Goal: Task Accomplishment & Management: Use online tool/utility

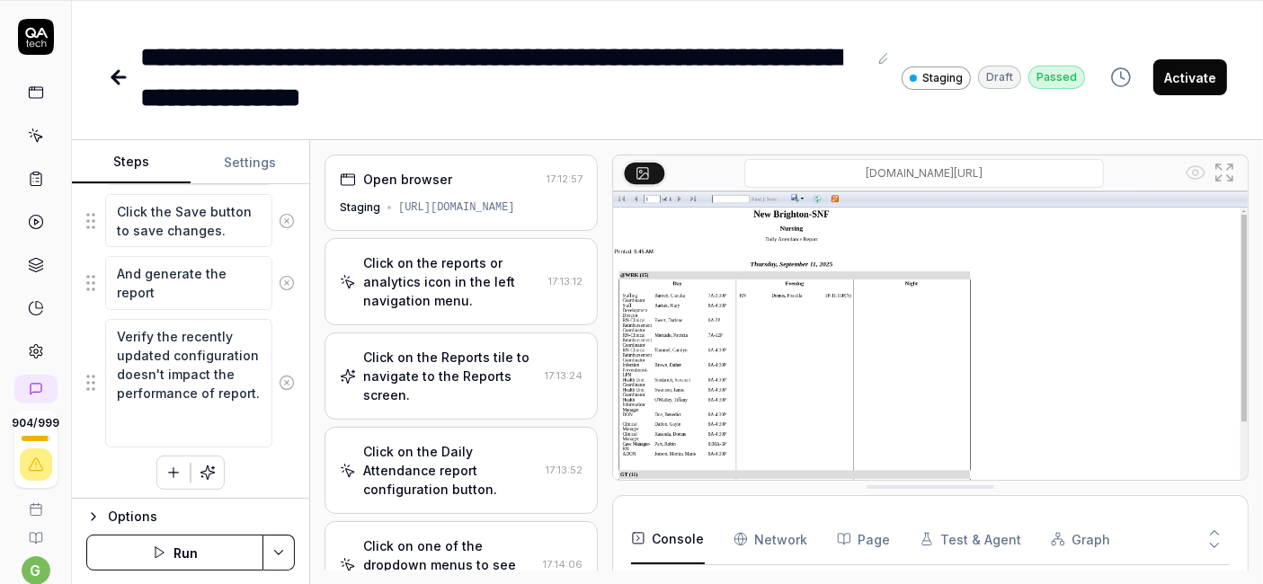
click at [1196, 75] on button "Activate" at bounding box center [1190, 77] width 74 height 36
type textarea "*"
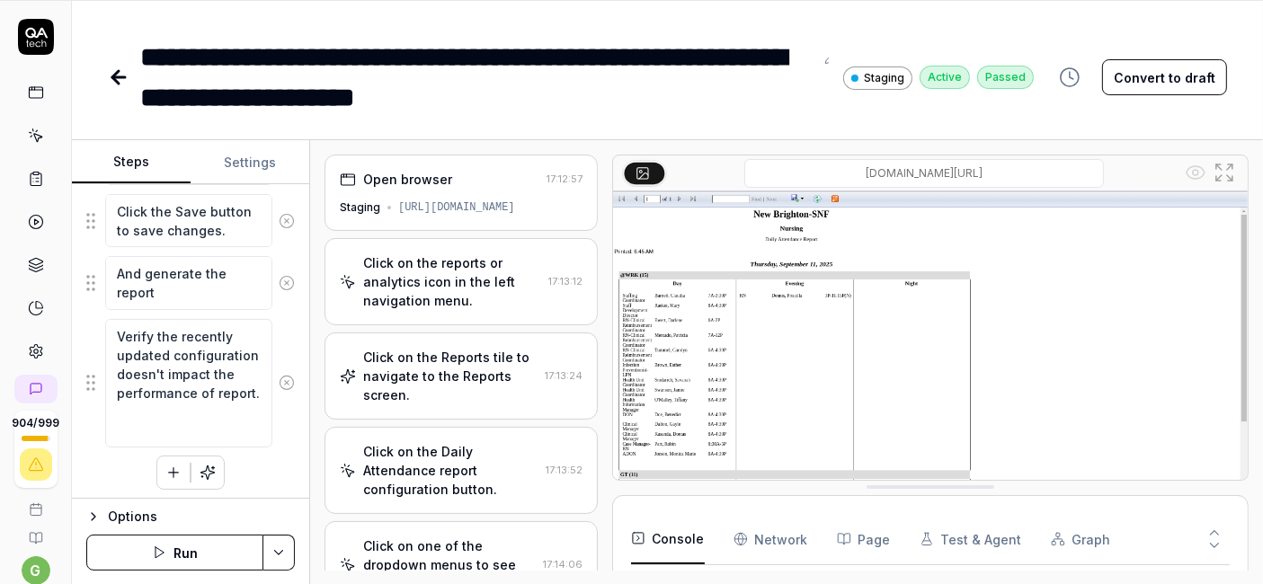
click at [31, 145] on link at bounding box center [36, 136] width 32 height 32
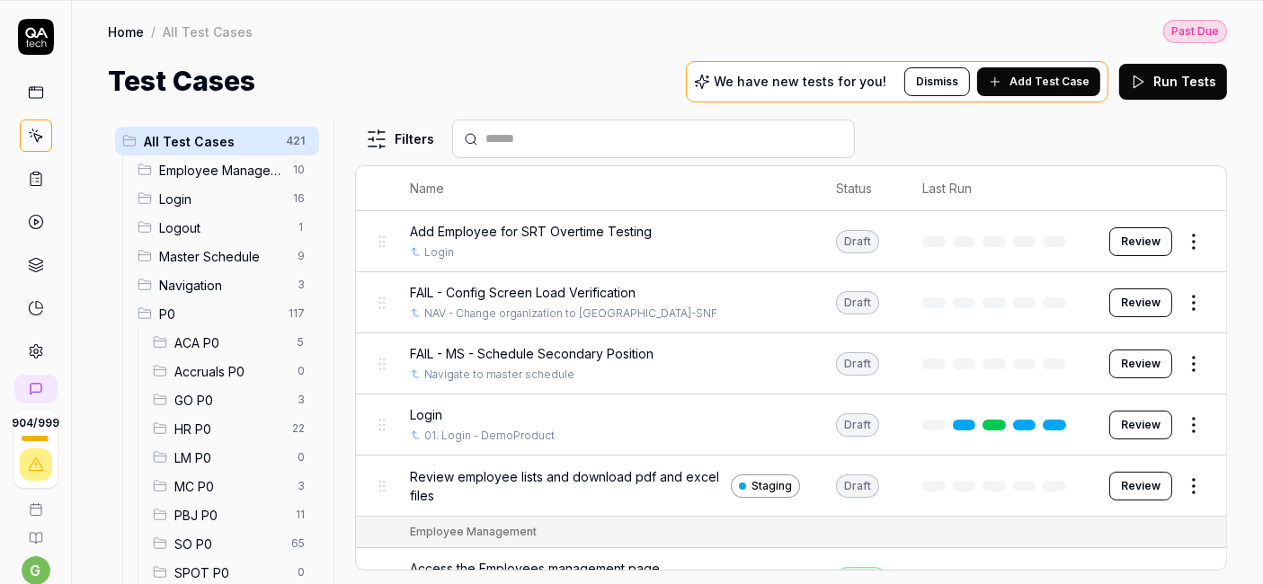
scroll to position [162, 0]
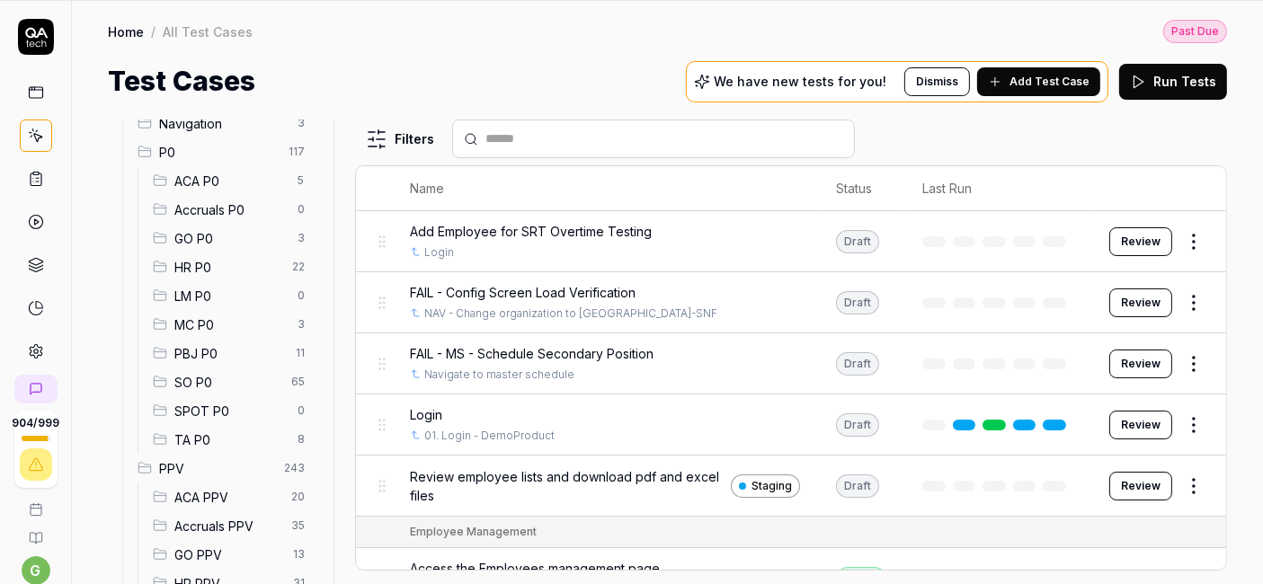
click at [210, 378] on span "SO P0" at bounding box center [227, 382] width 106 height 19
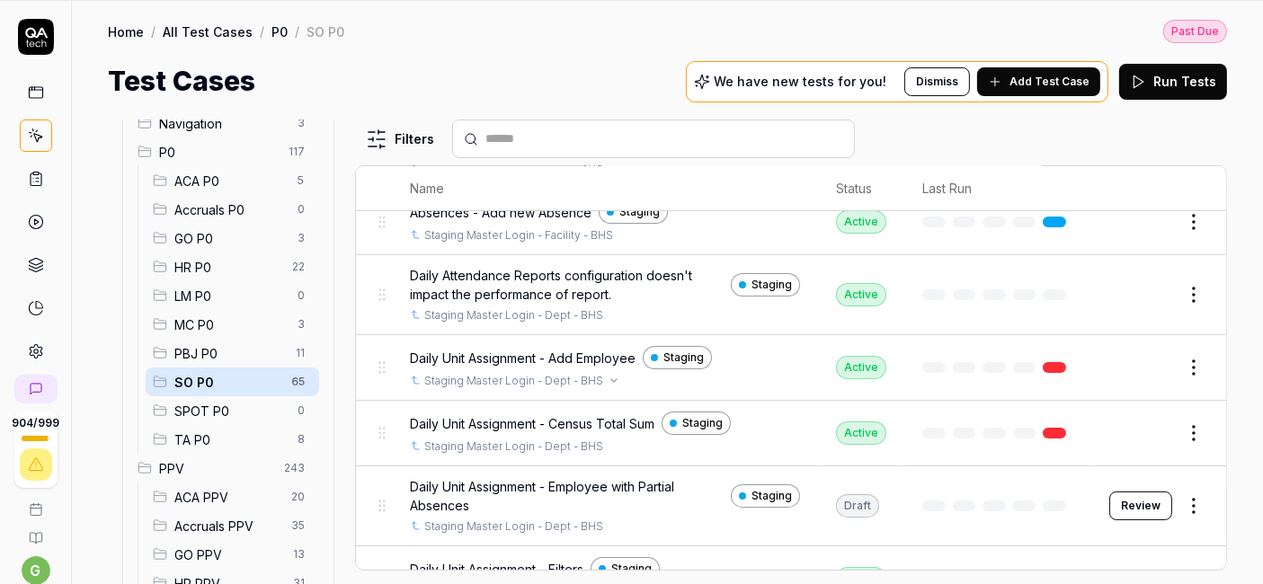
scroll to position [126, 0]
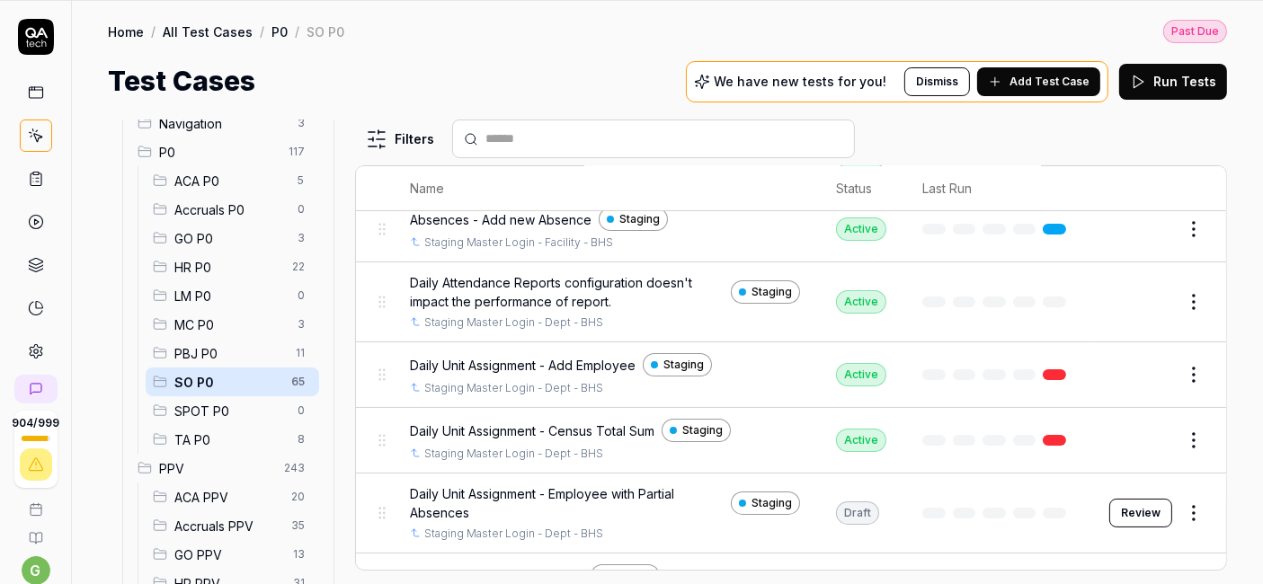
click at [1176, 301] on html "Payment Past Due Your invoice is past due. Please update your payment method to…" at bounding box center [631, 234] width 1263 height 702
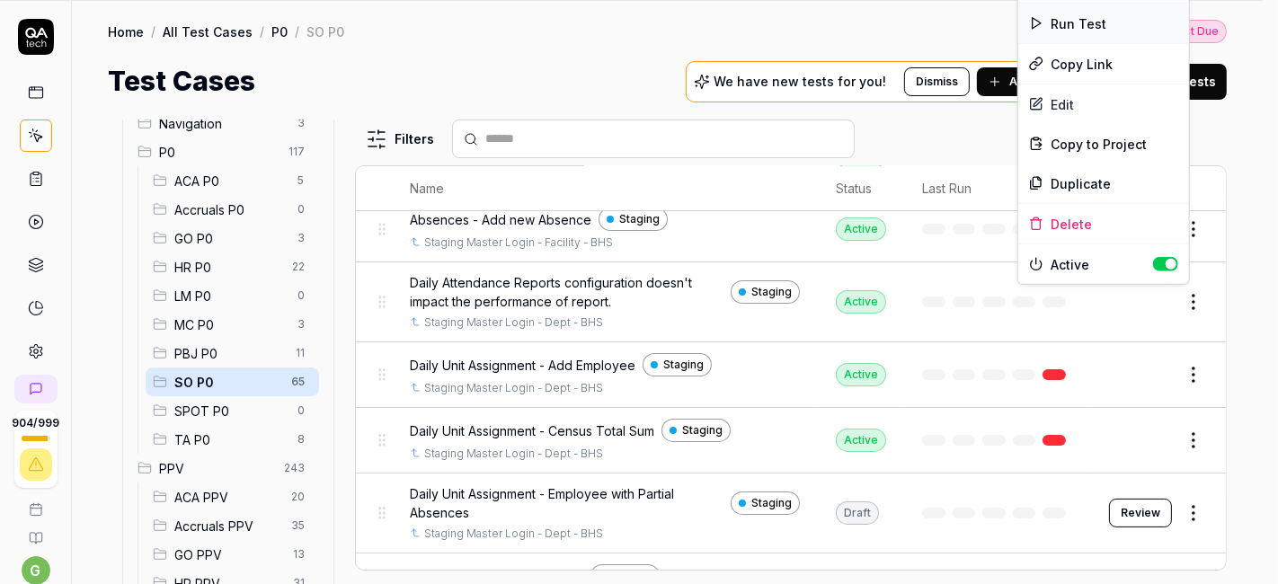
click at [1112, 30] on div "Run Test" at bounding box center [1104, 24] width 171 height 40
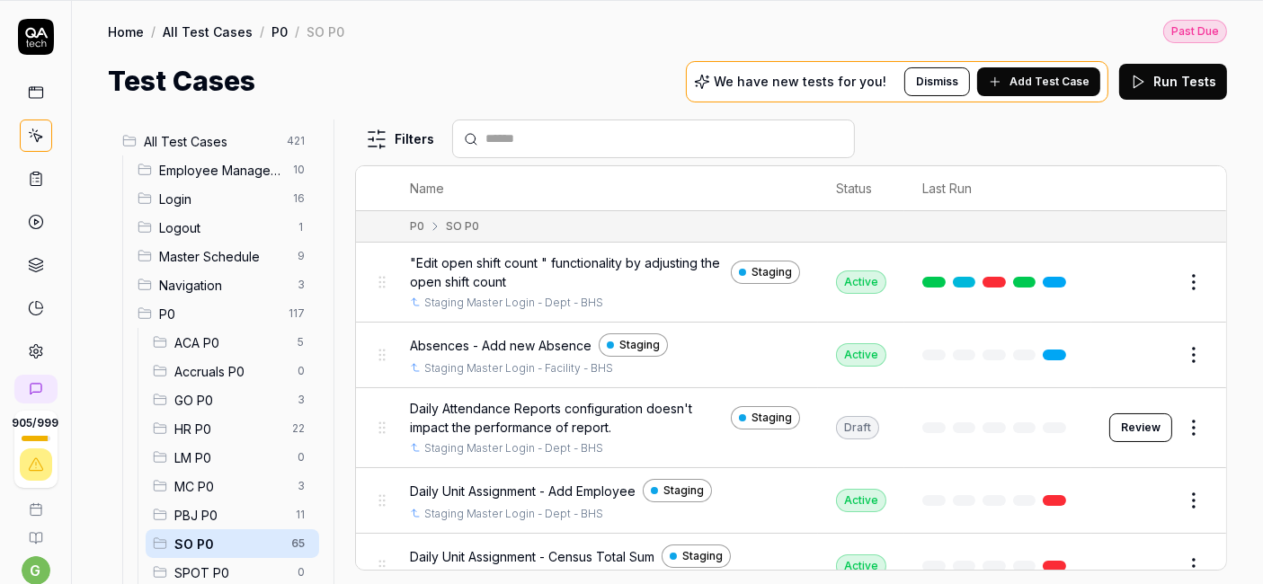
scroll to position [117, 0]
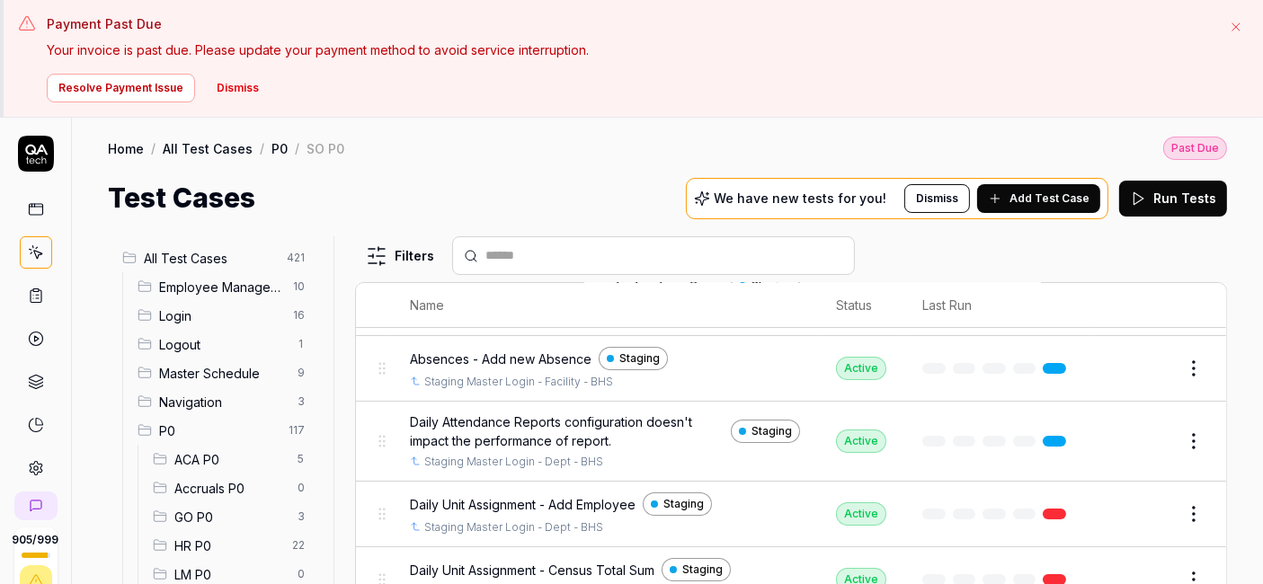
scroll to position [111, 0]
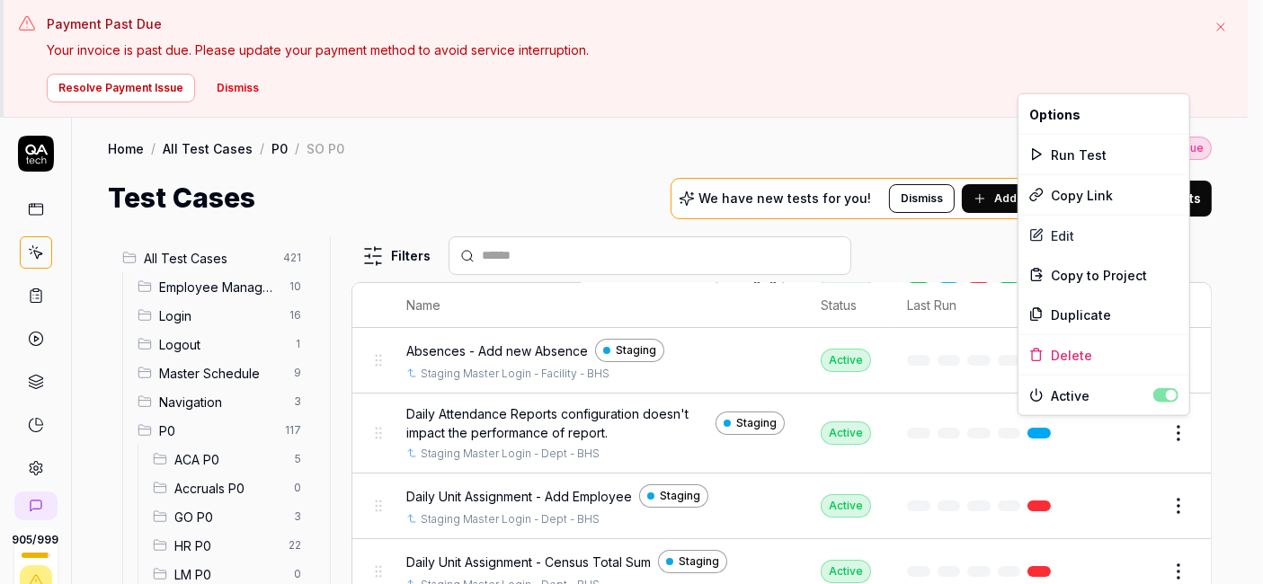
click at [1170, 429] on html "Payment Past Due Your invoice is past due. Please update your payment method to…" at bounding box center [631, 351] width 1263 height 702
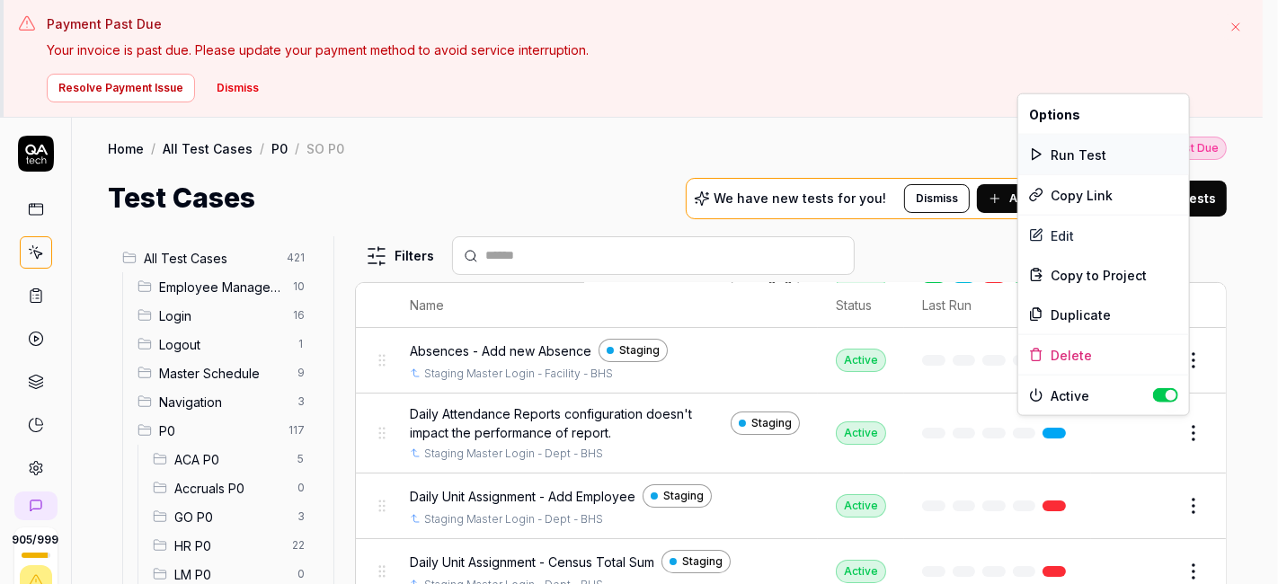
click at [1103, 154] on div "Run Test" at bounding box center [1104, 155] width 171 height 40
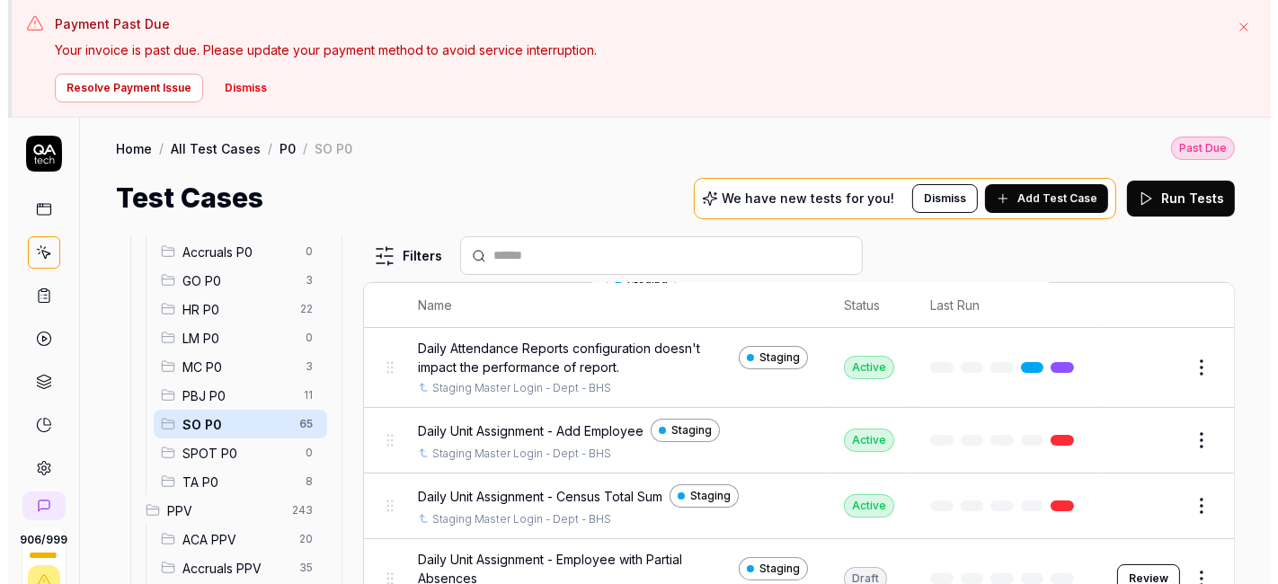
scroll to position [156, 0]
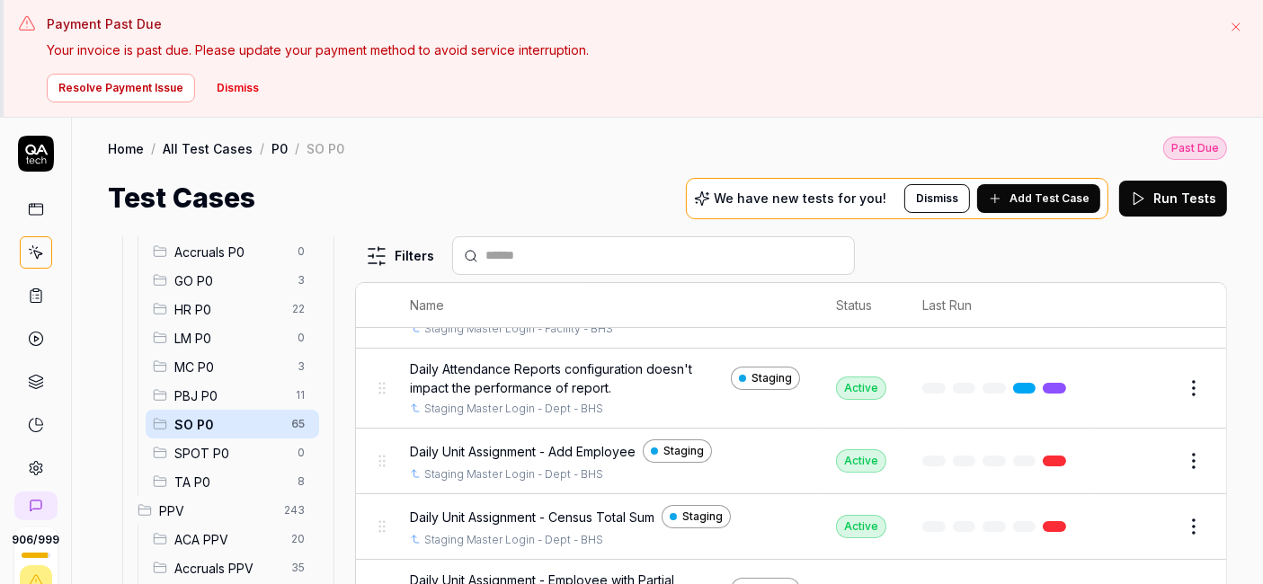
click at [1051, 383] on link at bounding box center [1054, 388] width 23 height 11
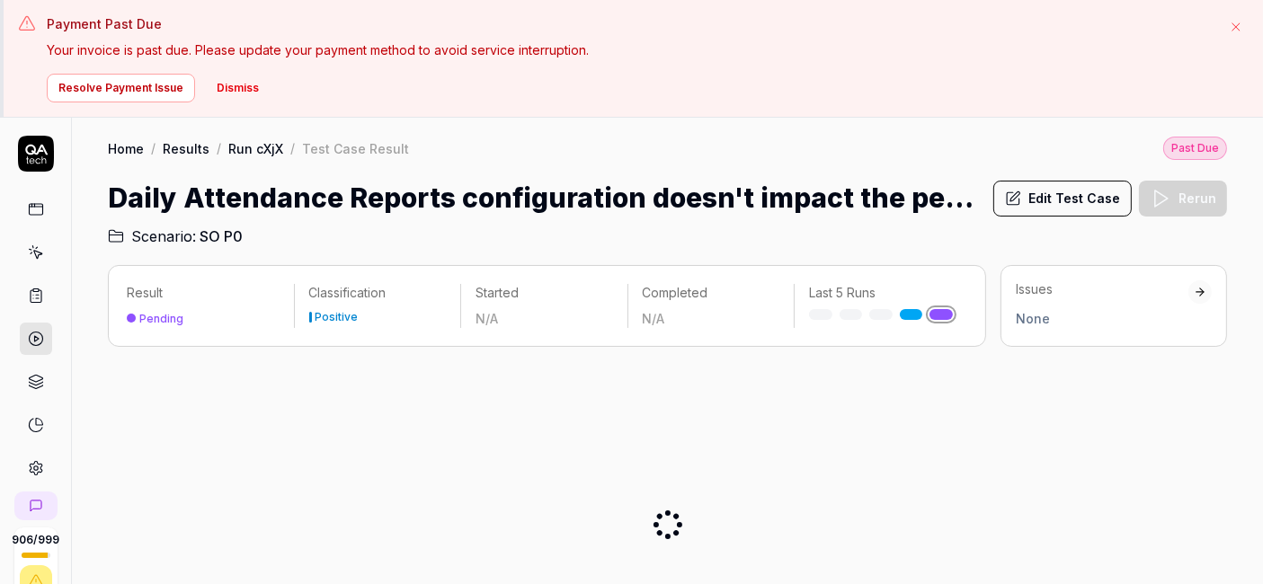
click at [246, 81] on button "Dismiss" at bounding box center [238, 88] width 64 height 29
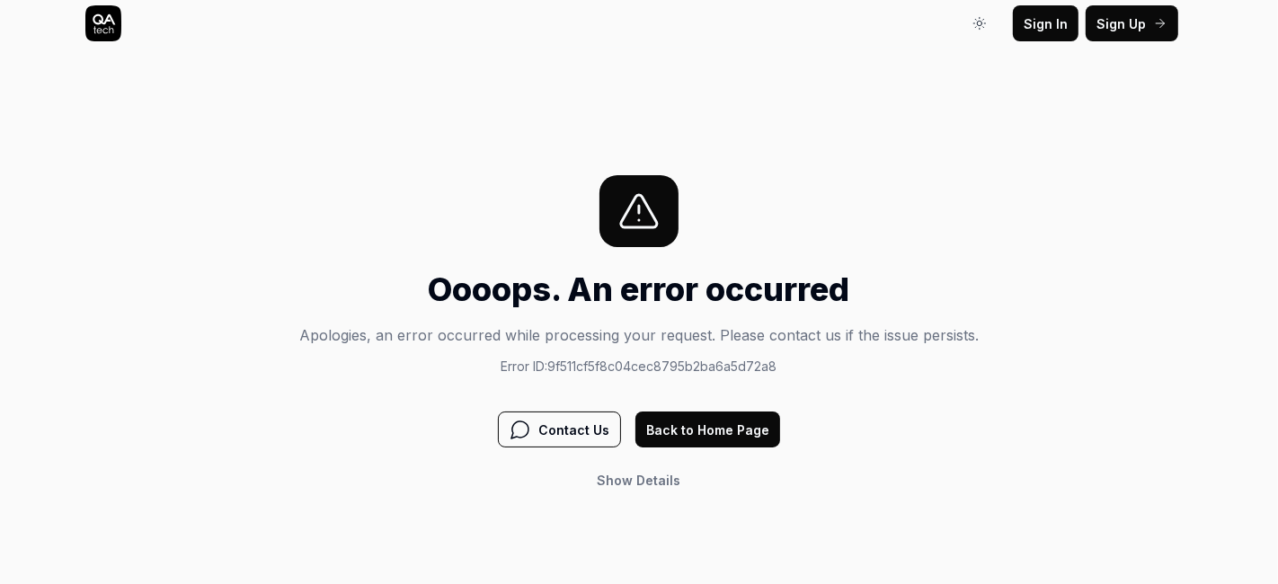
click at [1048, 19] on span "Sign In" at bounding box center [1046, 23] width 44 height 19
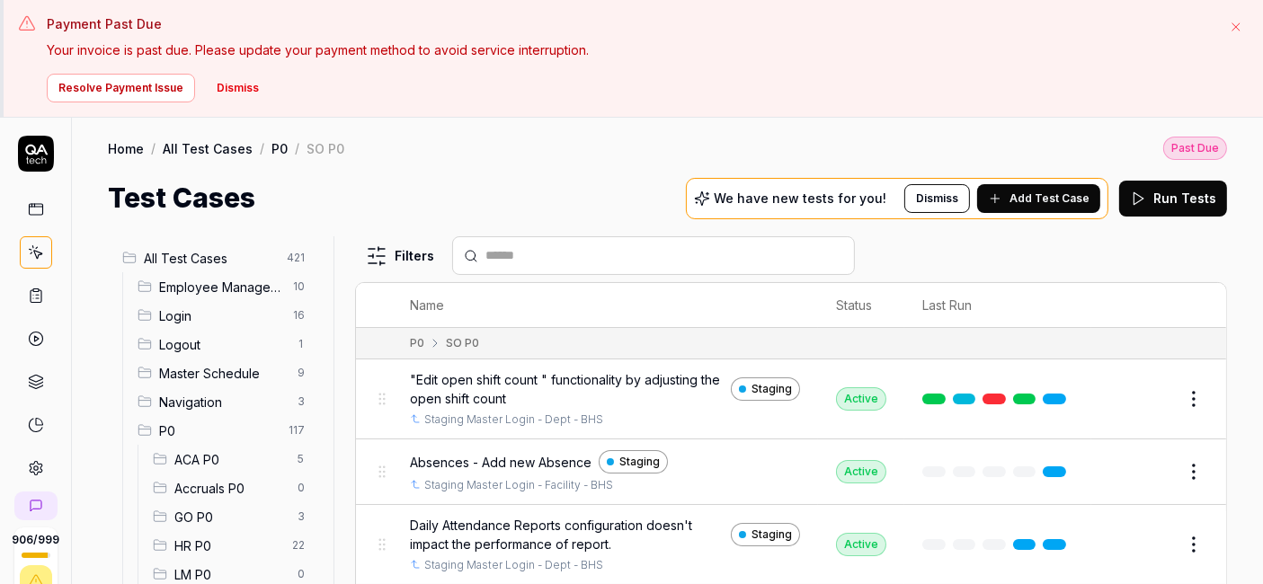
click at [172, 79] on button "Resolve Payment Issue" at bounding box center [121, 88] width 148 height 29
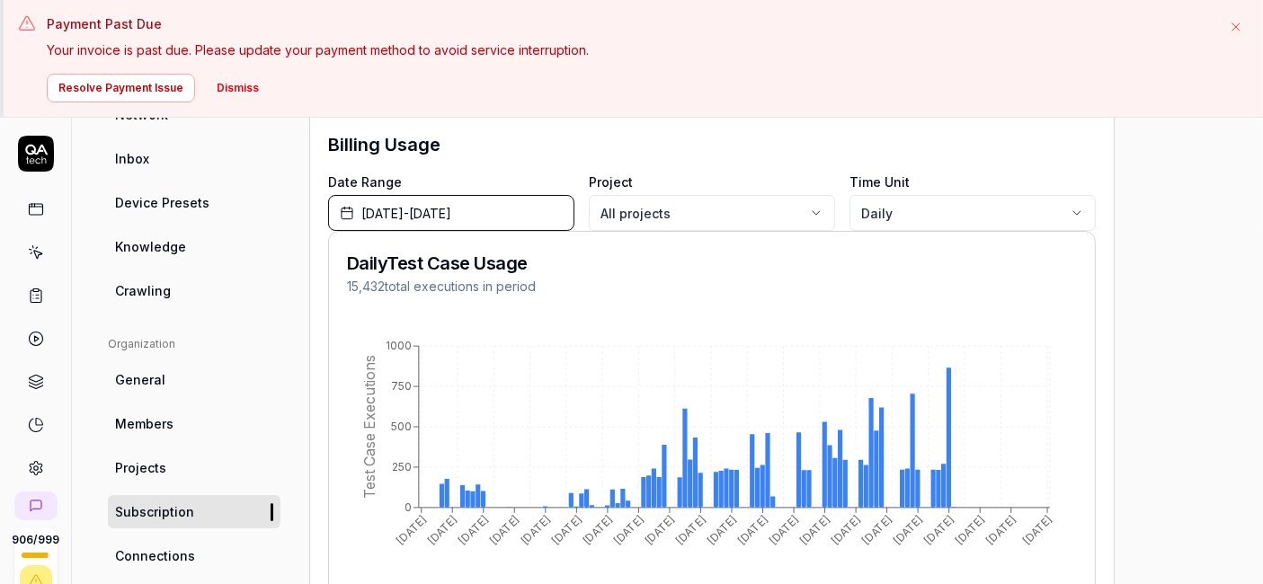
scroll to position [361, 0]
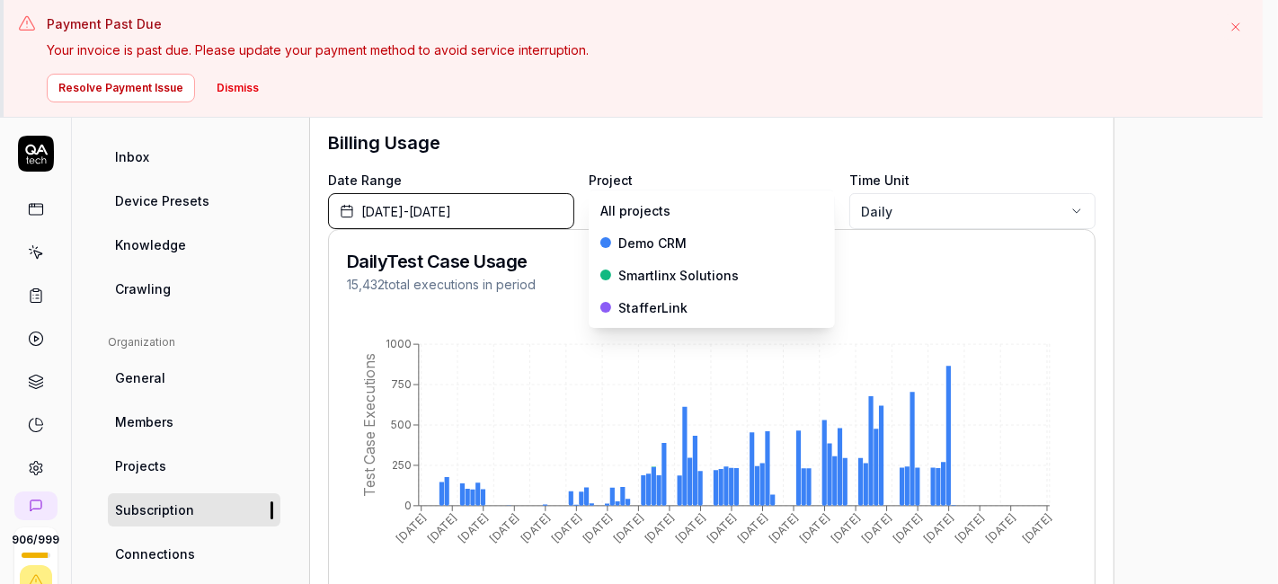
click at [810, 203] on body "Payment Past Due Your invoice is past due. Please update your payment method to…" at bounding box center [631, 351] width 1263 height 702
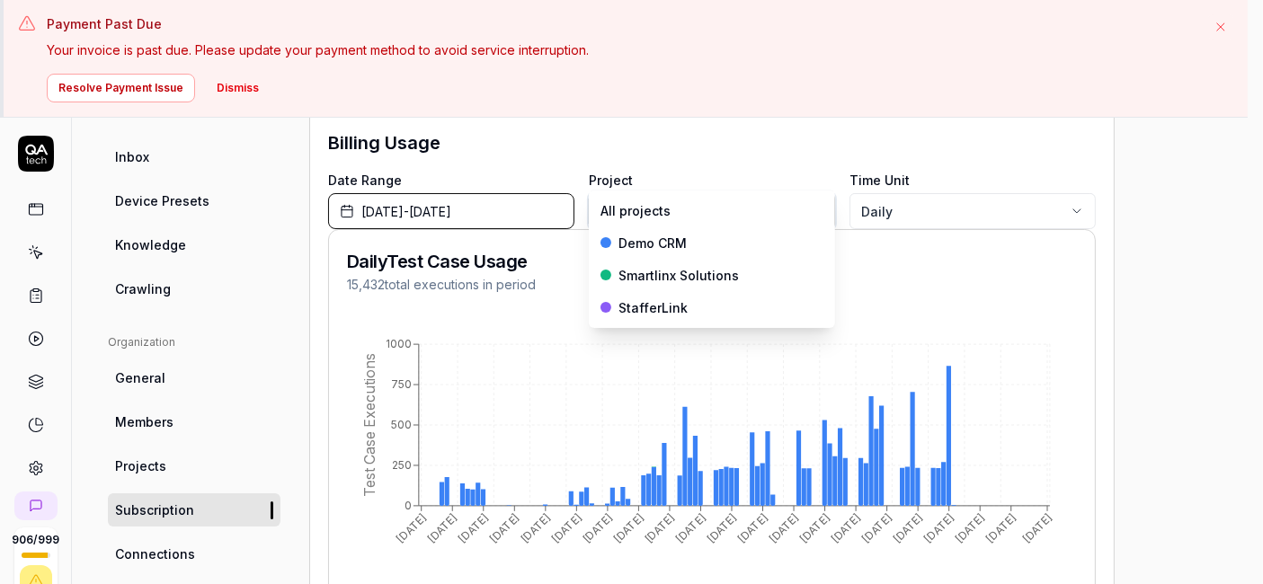
click at [810, 142] on html "Payment Past Due Your invoice is past due. Please update your payment method to…" at bounding box center [631, 351] width 1263 height 702
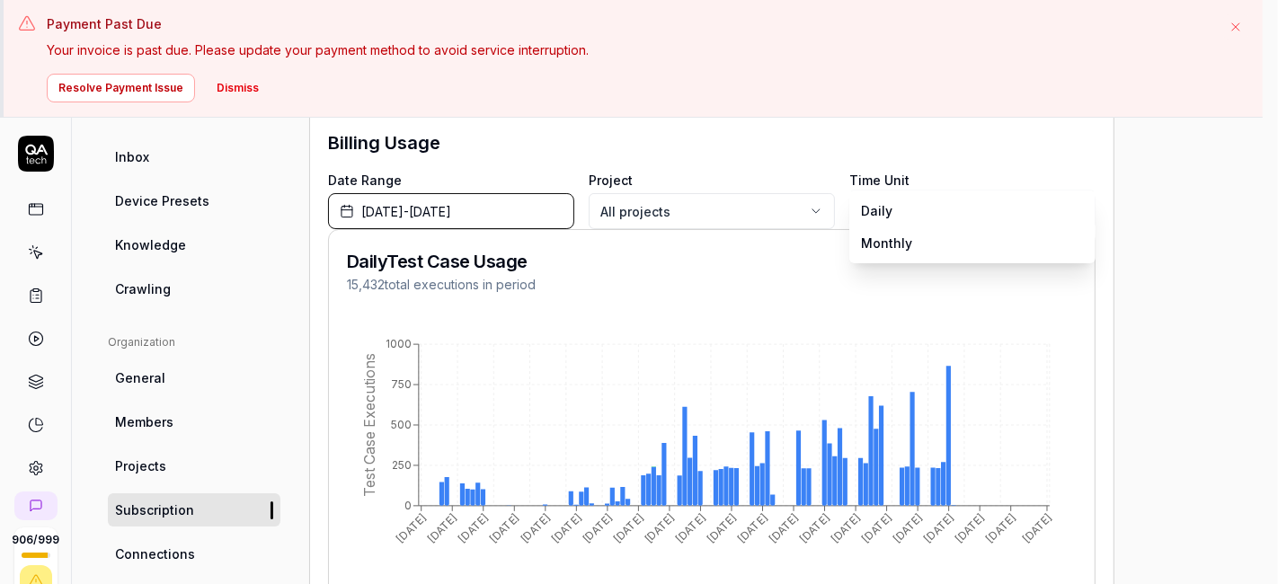
click at [894, 207] on body "Payment Past Due Your invoice is past due. Please update your payment method to…" at bounding box center [631, 351] width 1263 height 702
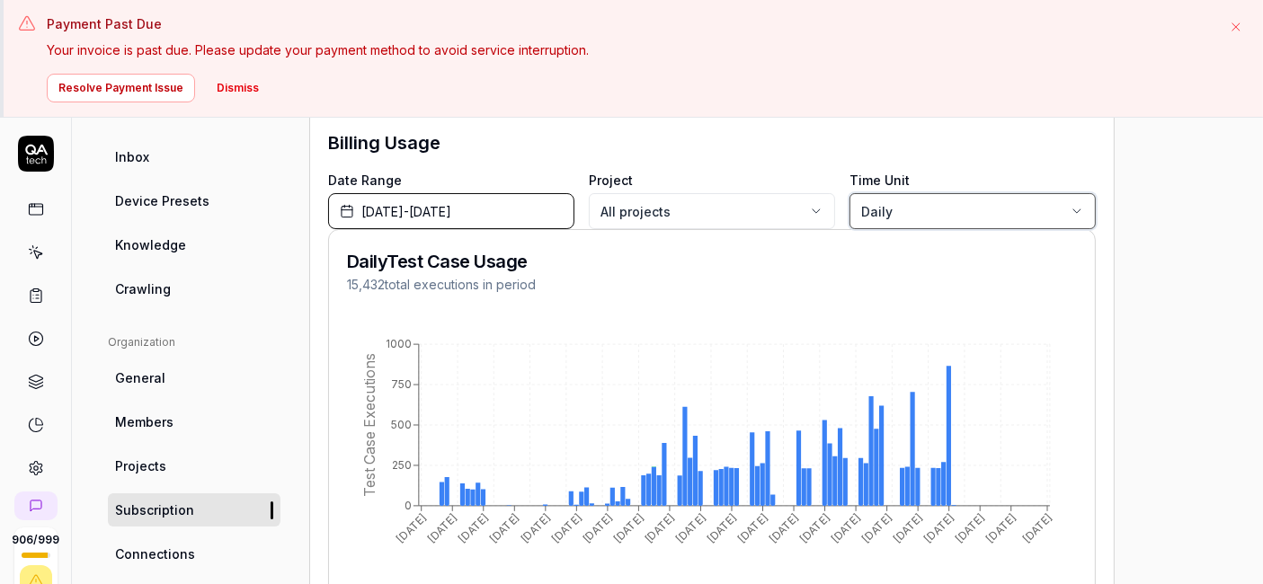
click at [875, 114] on html "Payment Past Due Your invoice is past due. Please update your payment method to…" at bounding box center [631, 351] width 1263 height 702
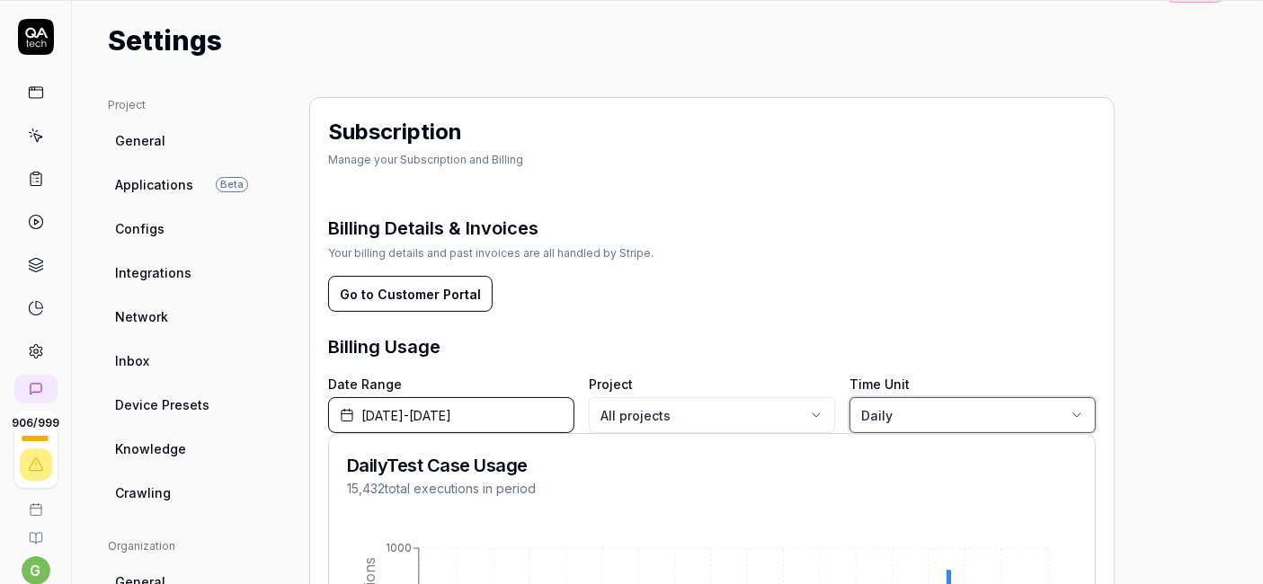
scroll to position [40, 0]
click at [46, 132] on div at bounding box center [35, 193] width 71 height 349
click at [33, 134] on icon at bounding box center [36, 136] width 16 height 16
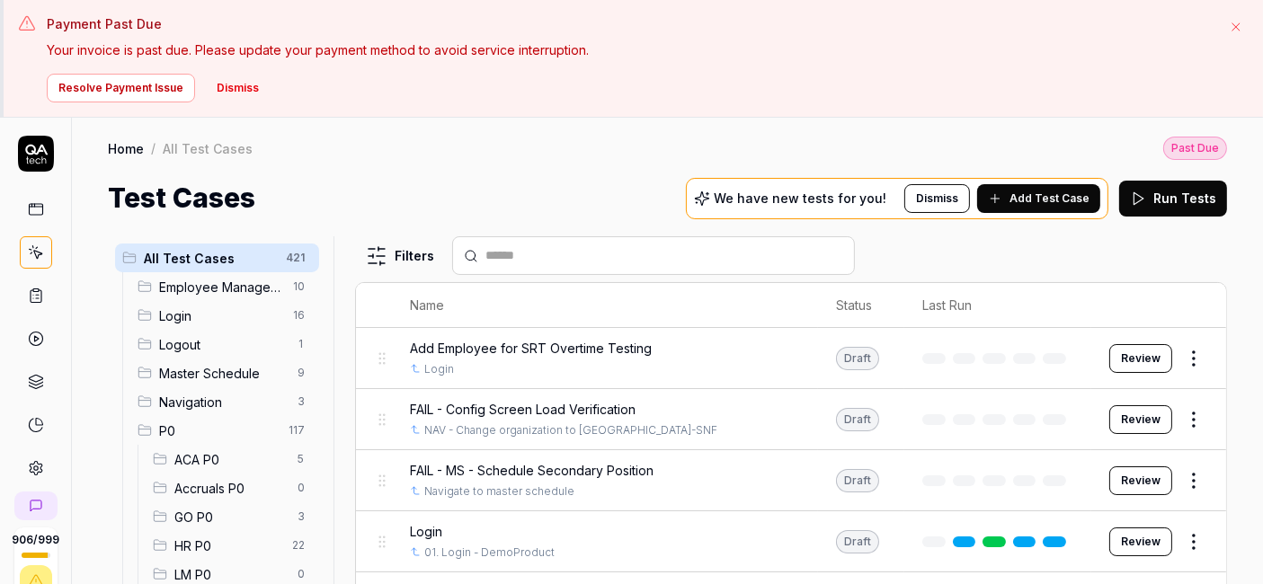
scroll to position [203, 0]
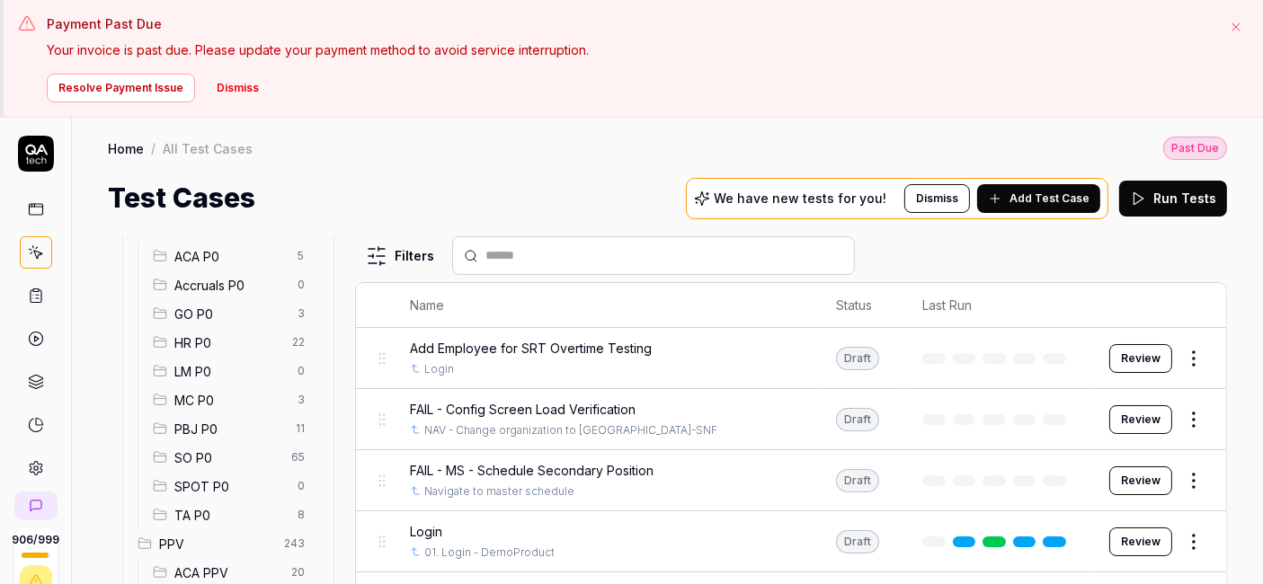
click at [220, 458] on span "SO P0" at bounding box center [227, 458] width 106 height 19
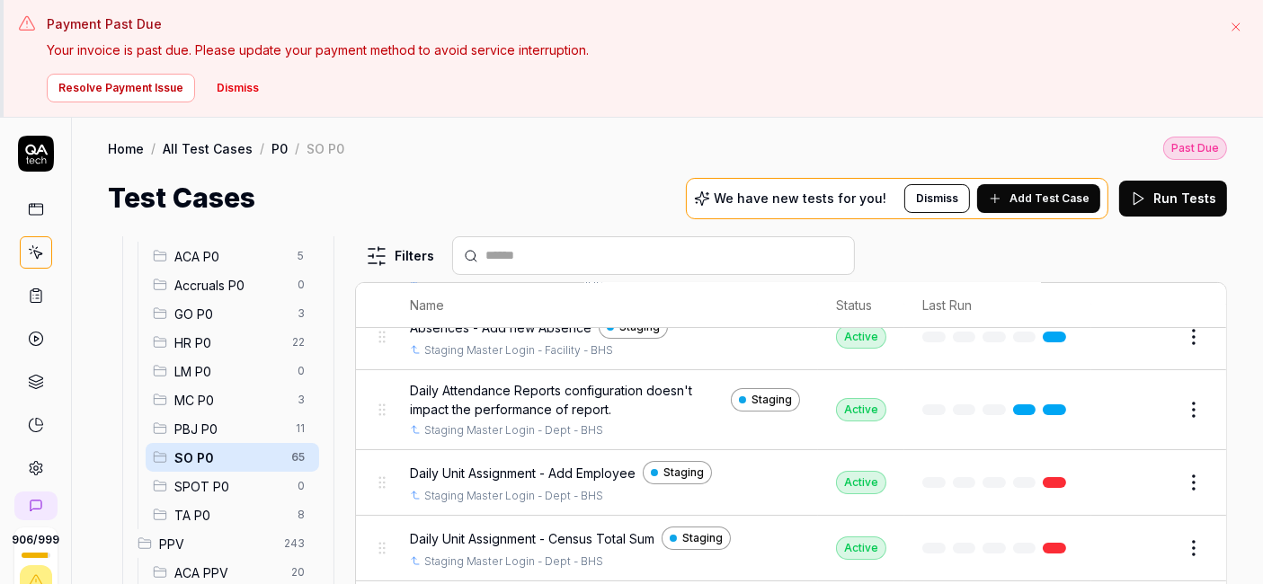
scroll to position [136, 0]
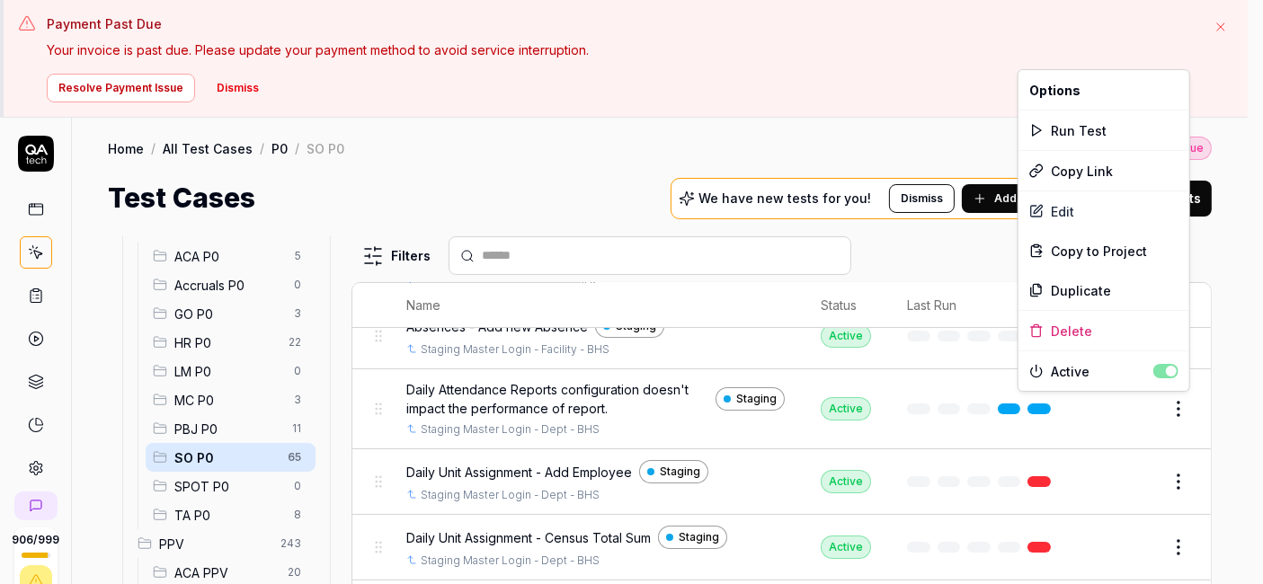
click at [1172, 402] on html "Payment Past Due Your invoice is past due. Please update your payment method to…" at bounding box center [631, 351] width 1263 height 702
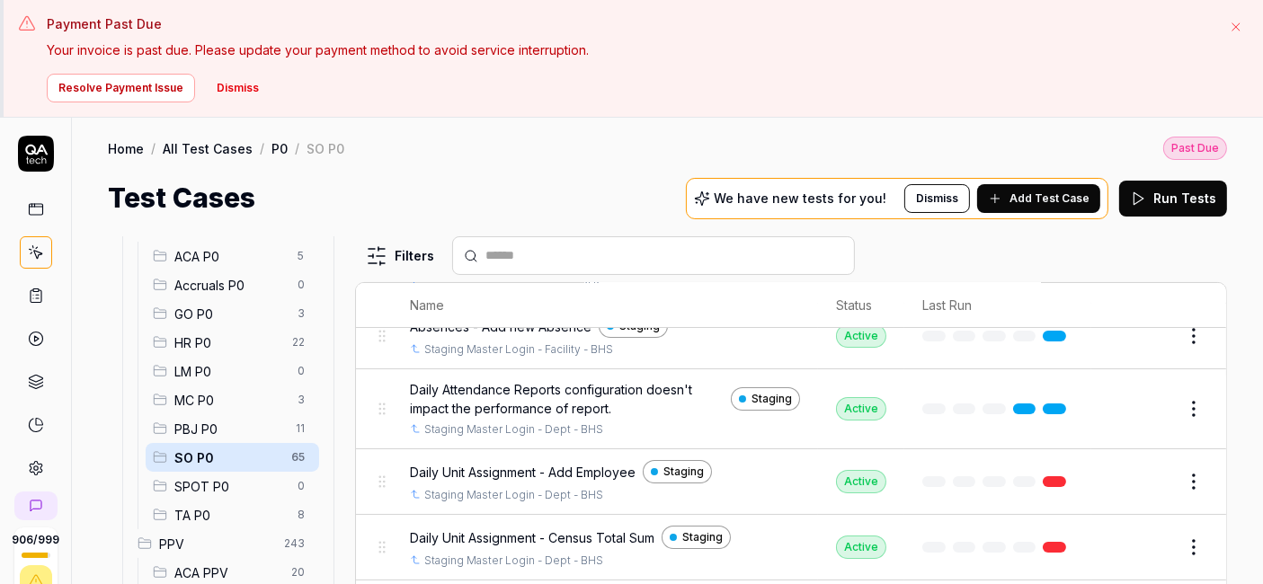
click at [689, 212] on html "Payment Past Due Your invoice is past due. Please update your payment method to…" at bounding box center [631, 351] width 1263 height 702
click at [1129, 406] on button "Edit" at bounding box center [1150, 409] width 43 height 29
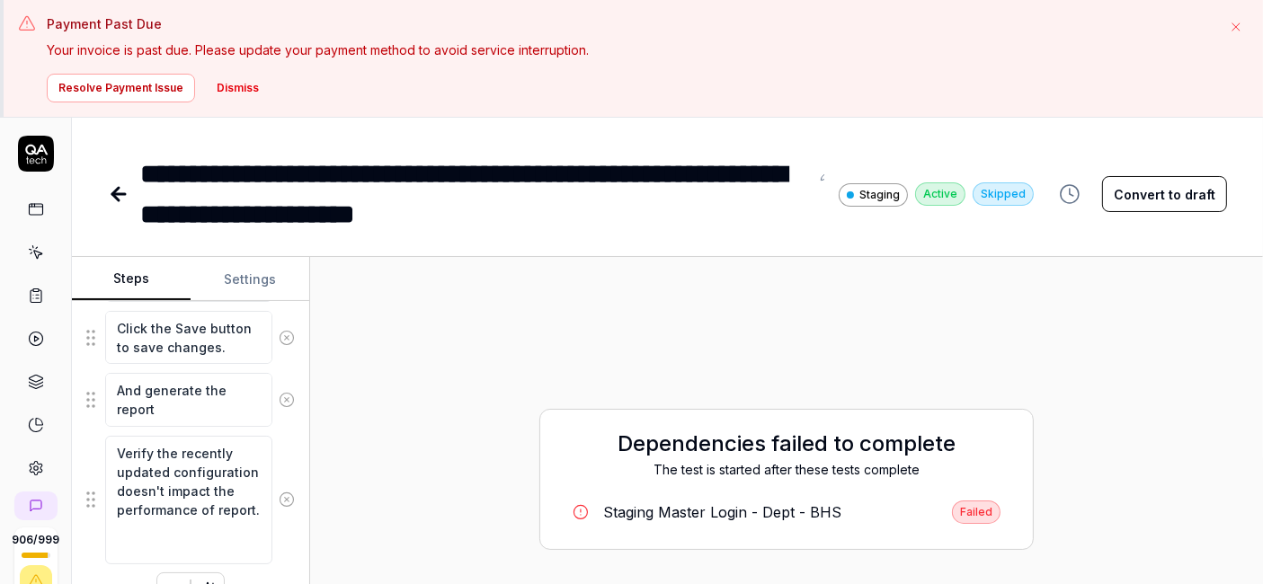
scroll to position [117, 0]
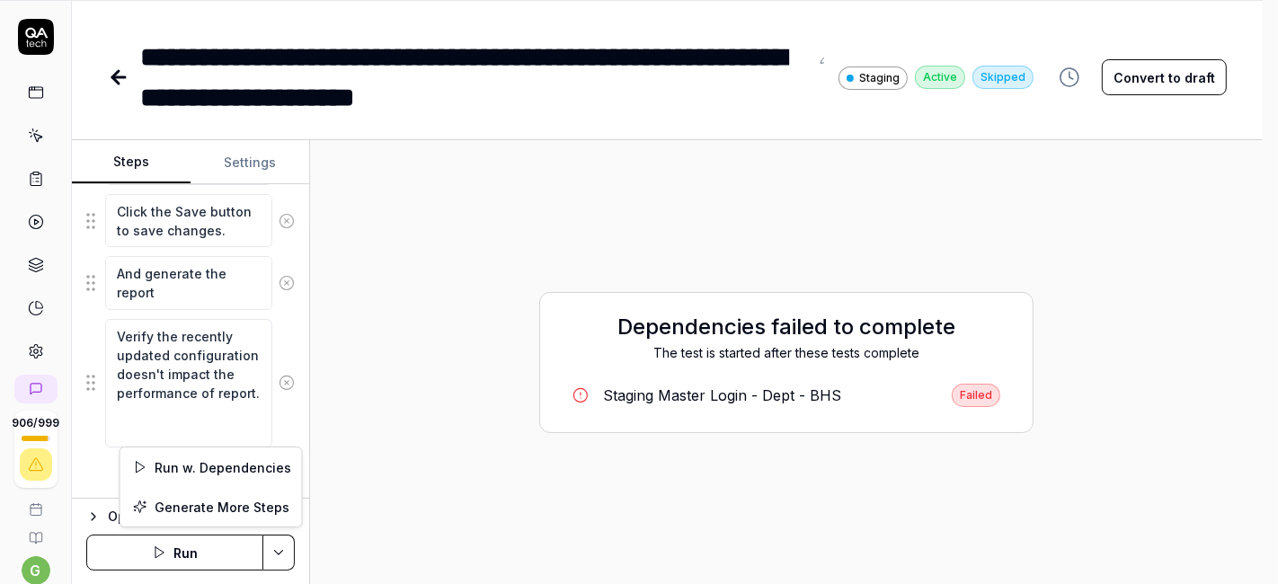
click at [271, 546] on html "**********" at bounding box center [639, 234] width 1278 height 702
click at [238, 461] on div "Run w. Dependencies" at bounding box center [211, 468] width 182 height 40
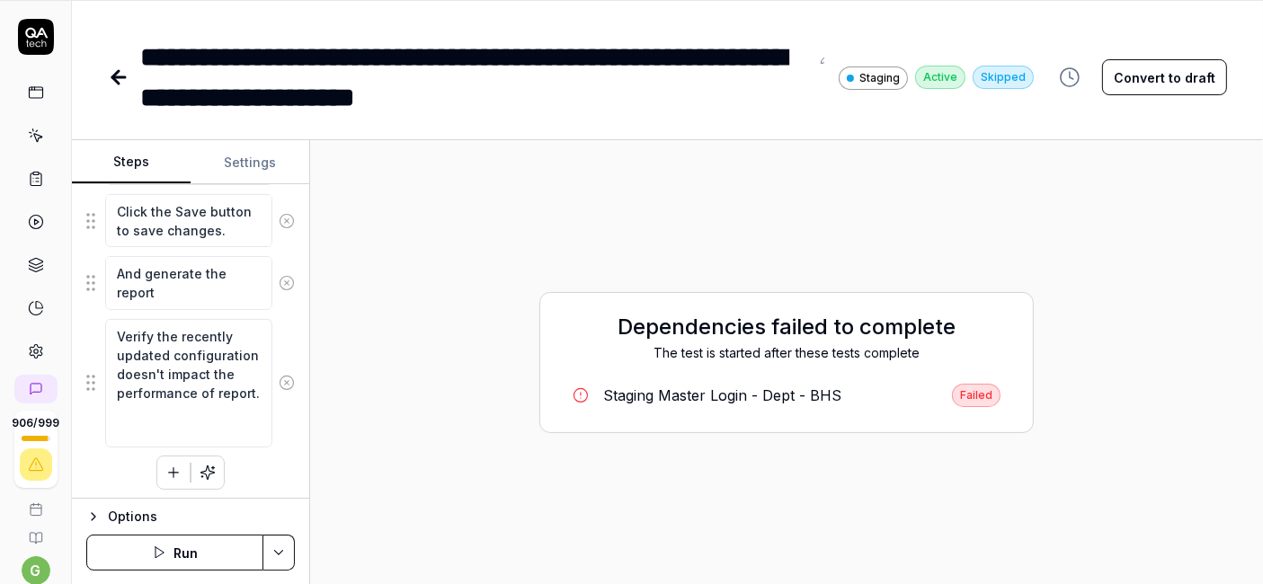
type textarea "*"
